Goal: Information Seeking & Learning: Learn about a topic

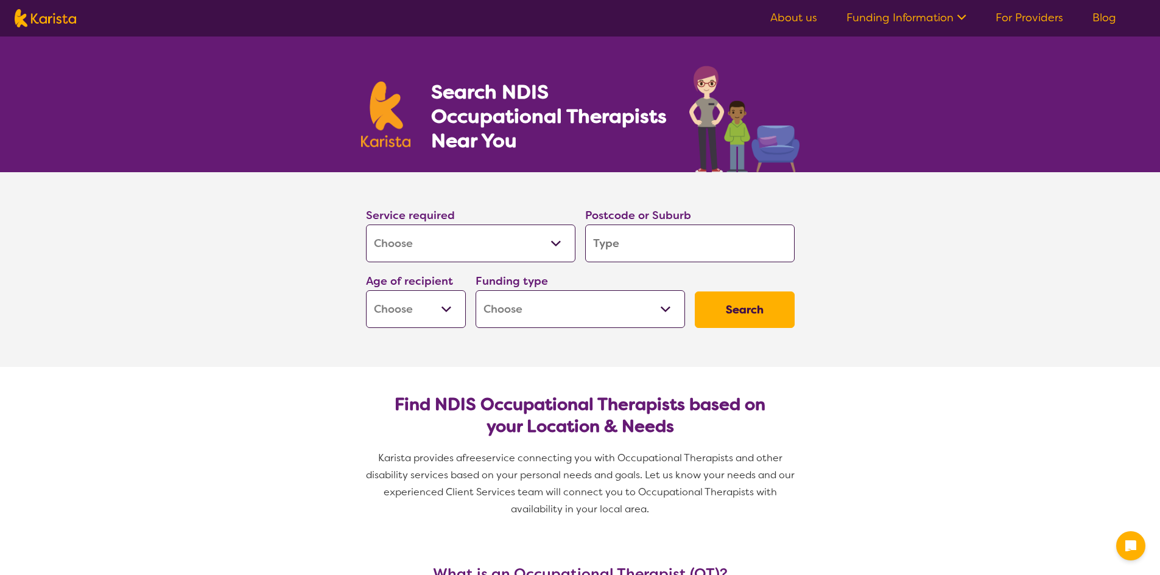
select select "[MEDICAL_DATA]"
click at [672, 253] on input "search" at bounding box center [689, 244] width 209 height 38
type input "4"
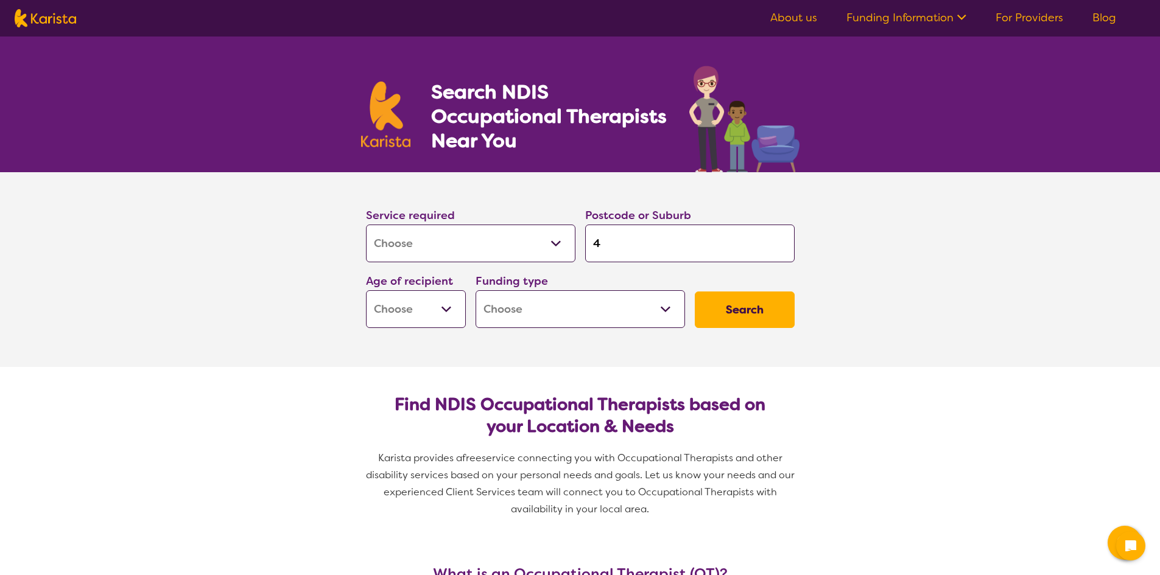
type input "46"
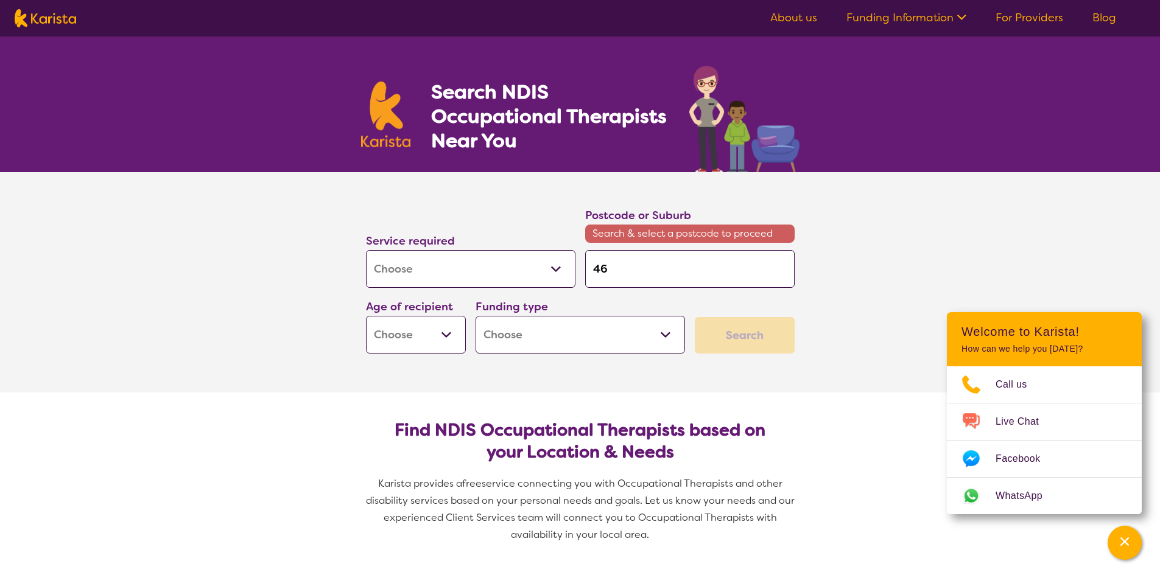
type input "465"
type input "4655"
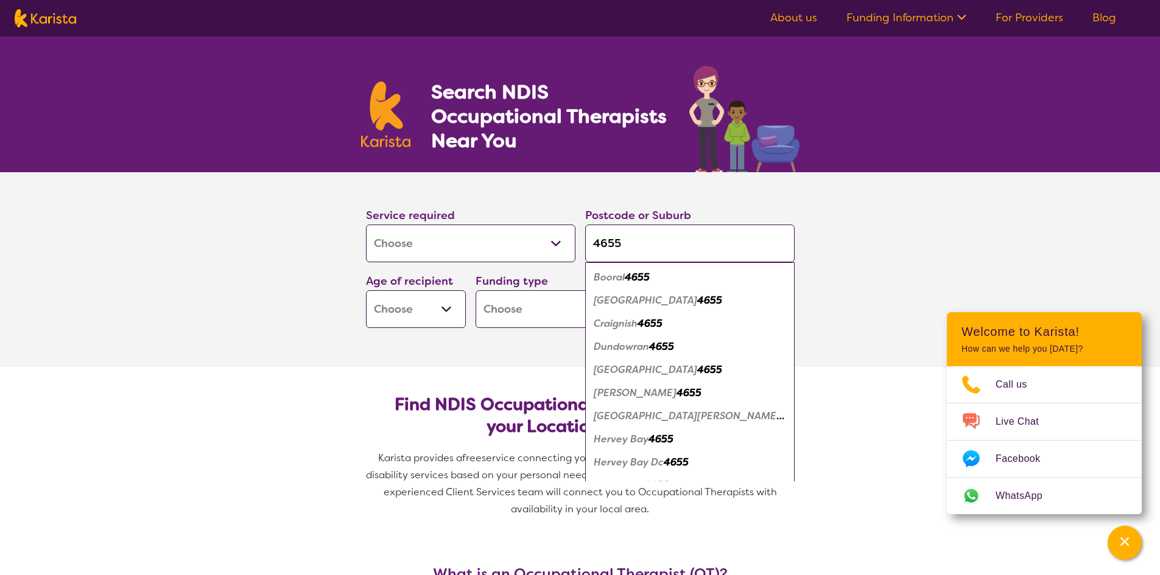
type input "4655"
click at [629, 466] on em "Hervey Bay Dc" at bounding box center [629, 462] width 70 height 13
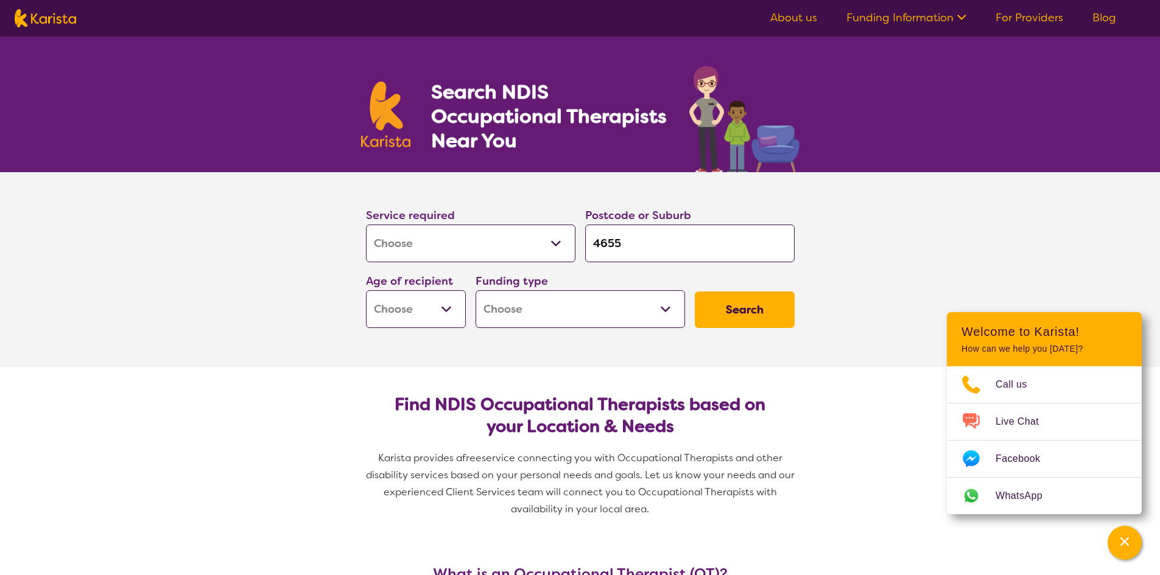
click at [420, 306] on select "Early Childhood - 0 to 9 Child - 10 to 11 Adolescent - 12 to 17 Adult - 18 to 6…" at bounding box center [416, 309] width 100 height 38
select select "AG"
click at [366, 290] on select "Early Childhood - 0 to 9 Child - 10 to 11 Adolescent - 12 to 17 Adult - 18 to 6…" at bounding box center [416, 309] width 100 height 38
select select "AG"
click at [549, 305] on select "Home Care Package (HCP) National Disability Insurance Scheme (NDIS) I don't know" at bounding box center [580, 309] width 209 height 38
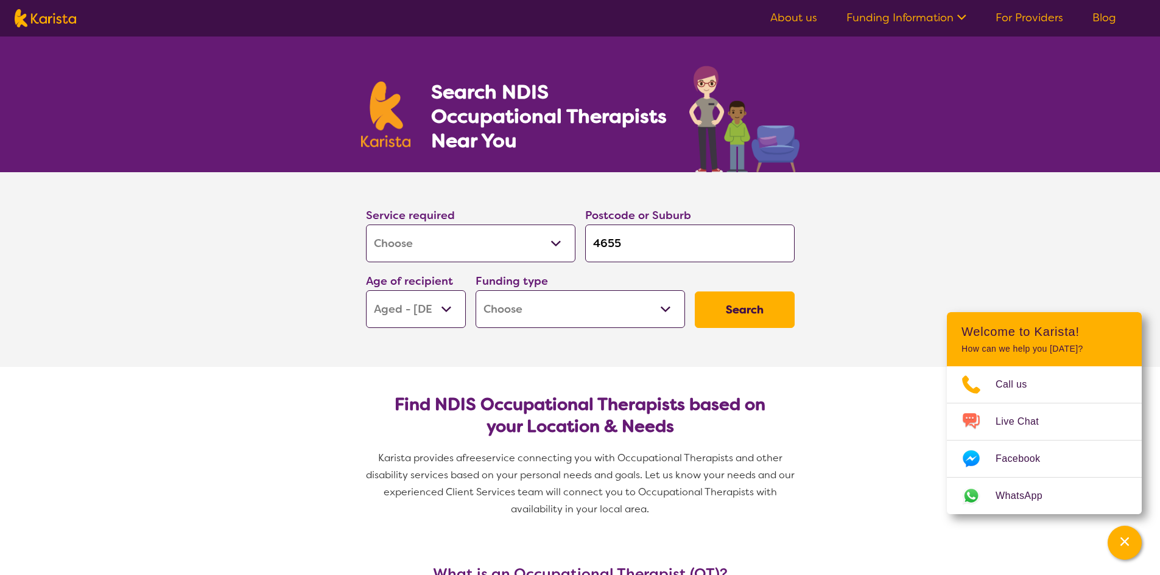
select select "i-don-t-know"
click at [476, 290] on select "Home Care Package (HCP) National Disability Insurance Scheme (NDIS) I don't know" at bounding box center [580, 309] width 209 height 38
select select "i-don-t-know"
click at [742, 303] on button "Search" at bounding box center [745, 310] width 100 height 37
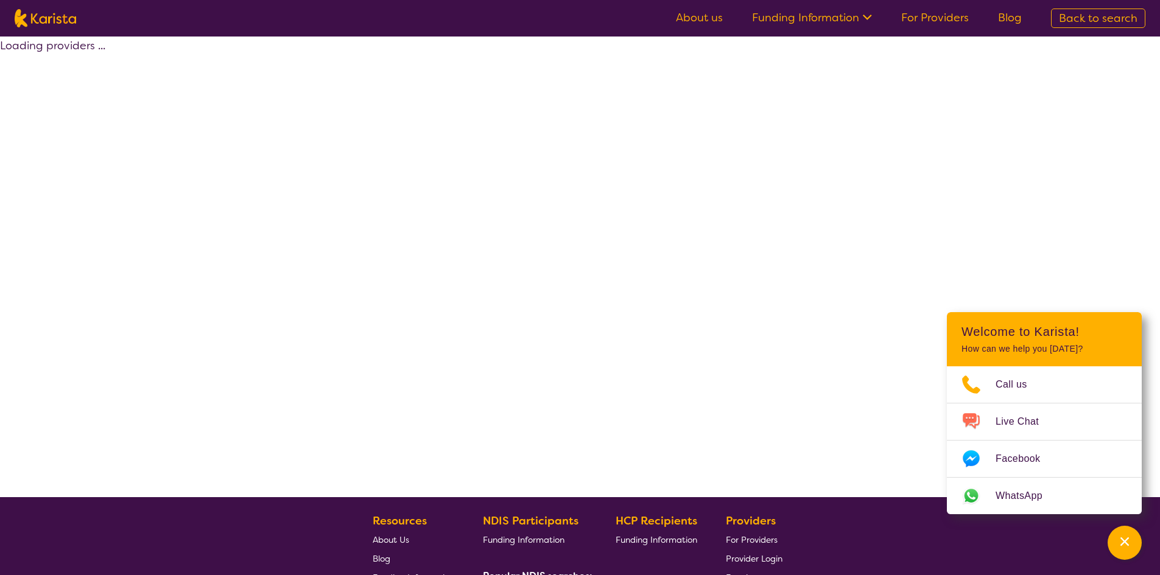
select select "[MEDICAL_DATA]"
select select "AG"
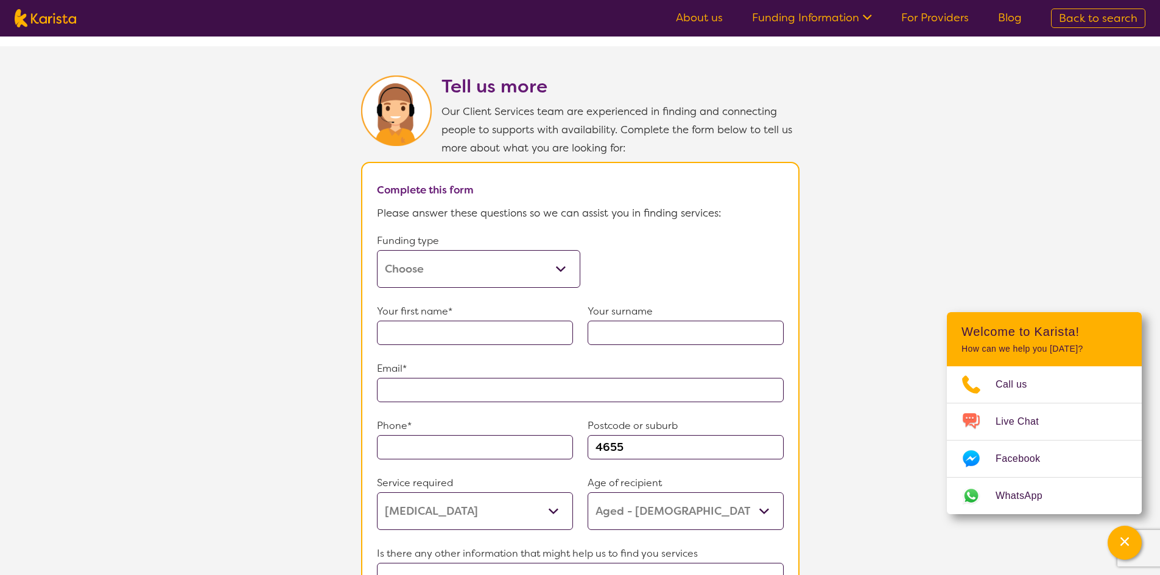
scroll to position [487, 0]
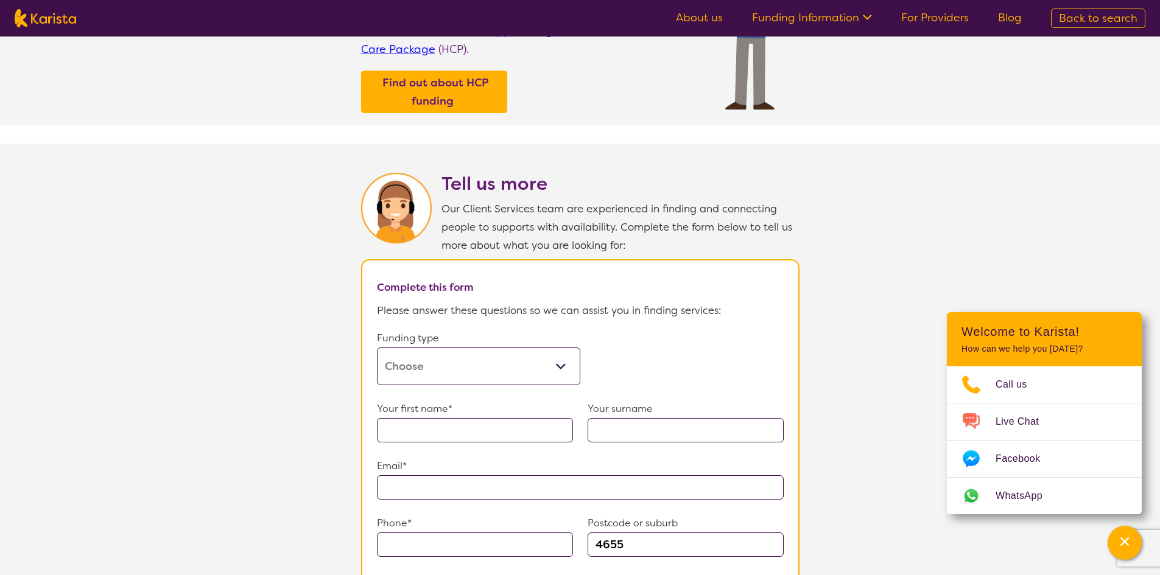
select select "[MEDICAL_DATA]"
select select "AG"
select select "i-don-t-know"
select select "[MEDICAL_DATA]"
select select "AG"
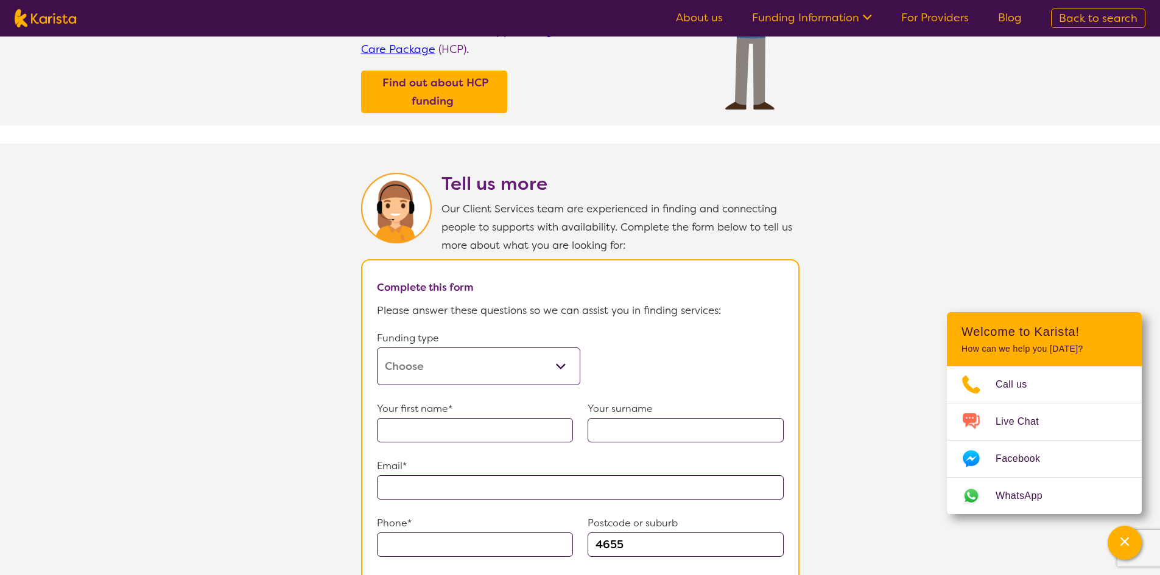
select select "i-don-t-know"
